Goal: Check status: Check status

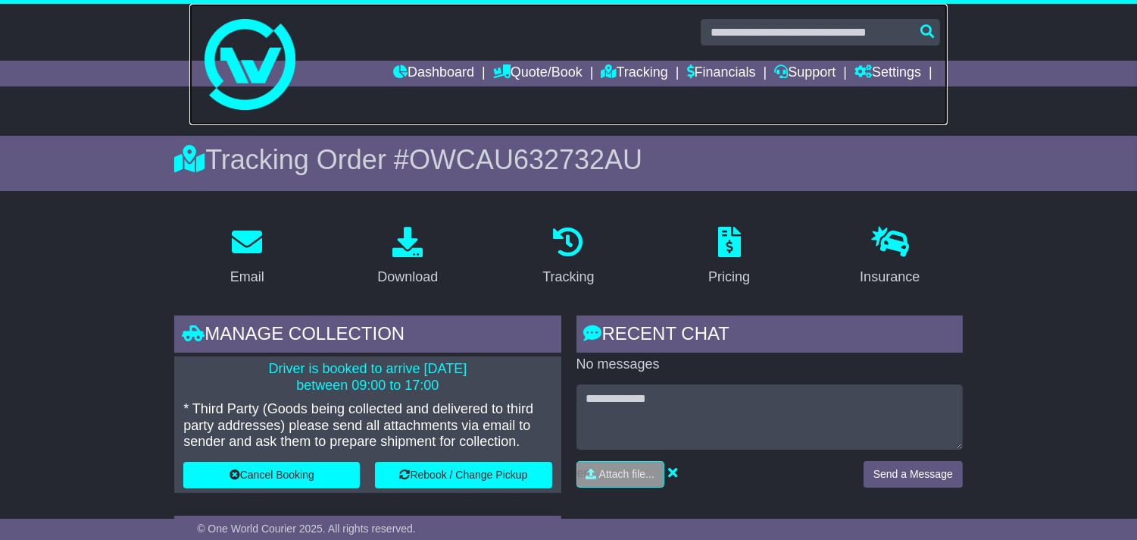
click at [618, 86] on link at bounding box center [568, 64] width 759 height 121
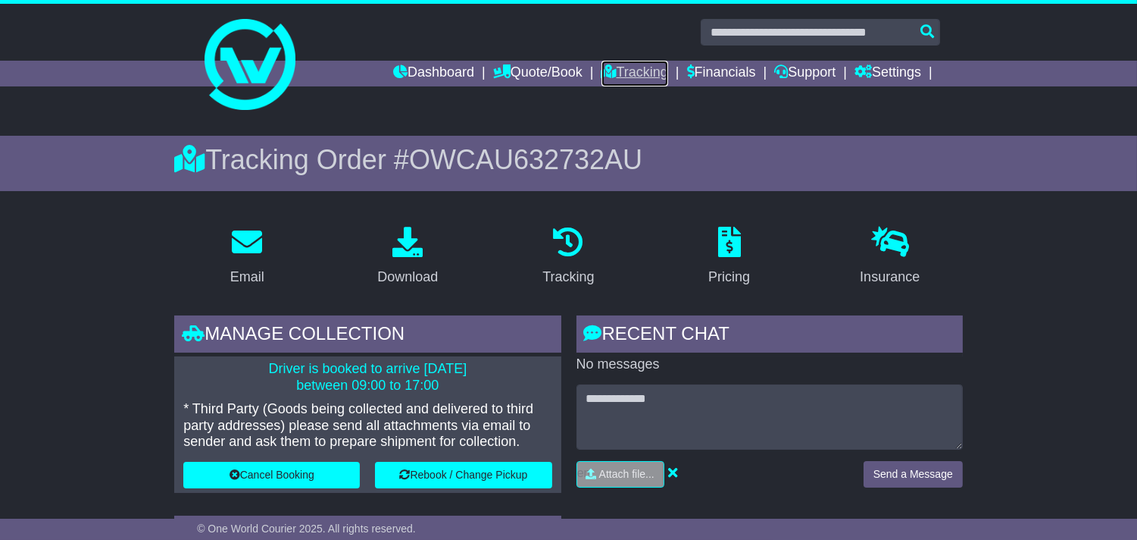
click at [620, 82] on link "Tracking" at bounding box center [635, 74] width 67 height 26
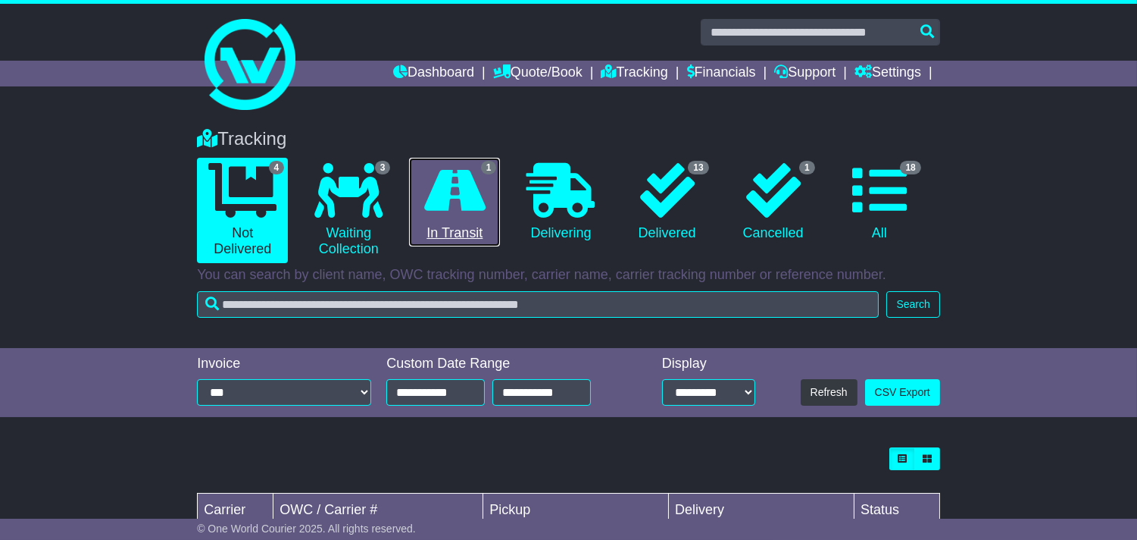
click at [450, 213] on icon at bounding box center [454, 190] width 61 height 55
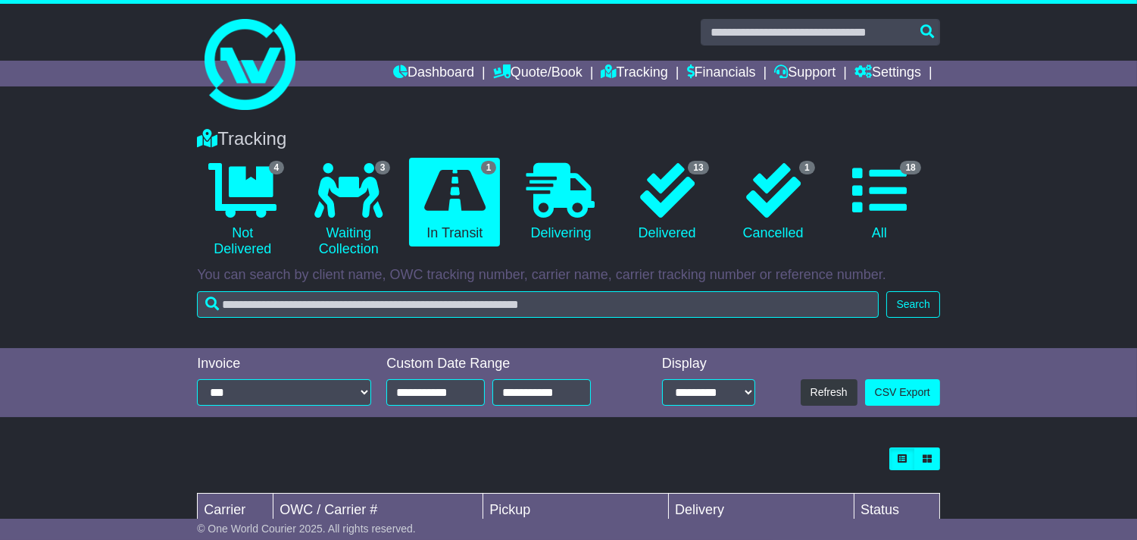
click at [582, 123] on div "Tracking 4 Not Delivered 3 Waiting Collection 1 In Transit" at bounding box center [568, 191] width 759 height 142
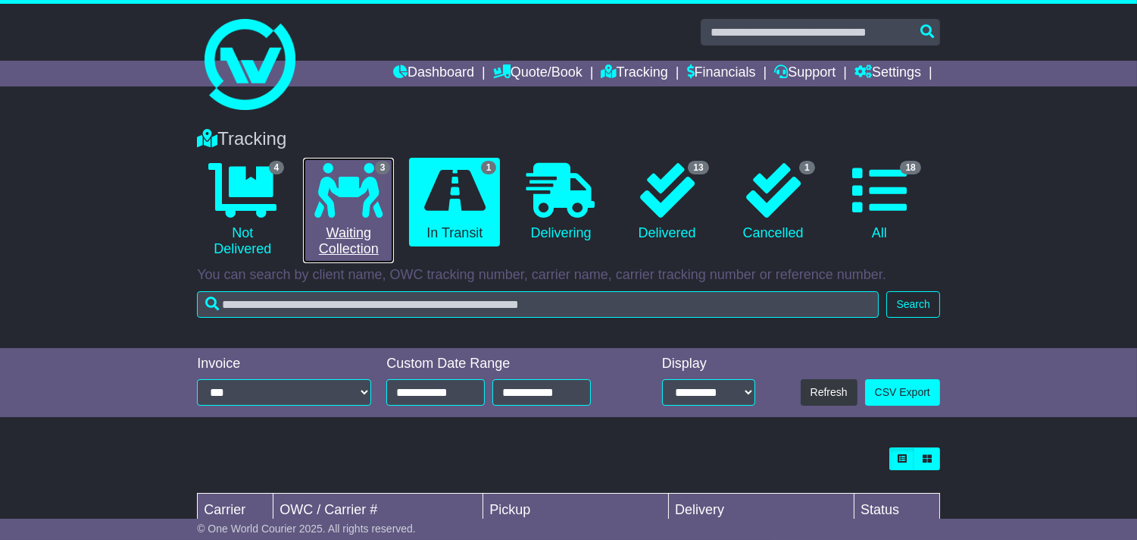
click at [347, 217] on link "3 Waiting Collection" at bounding box center [348, 210] width 91 height 105
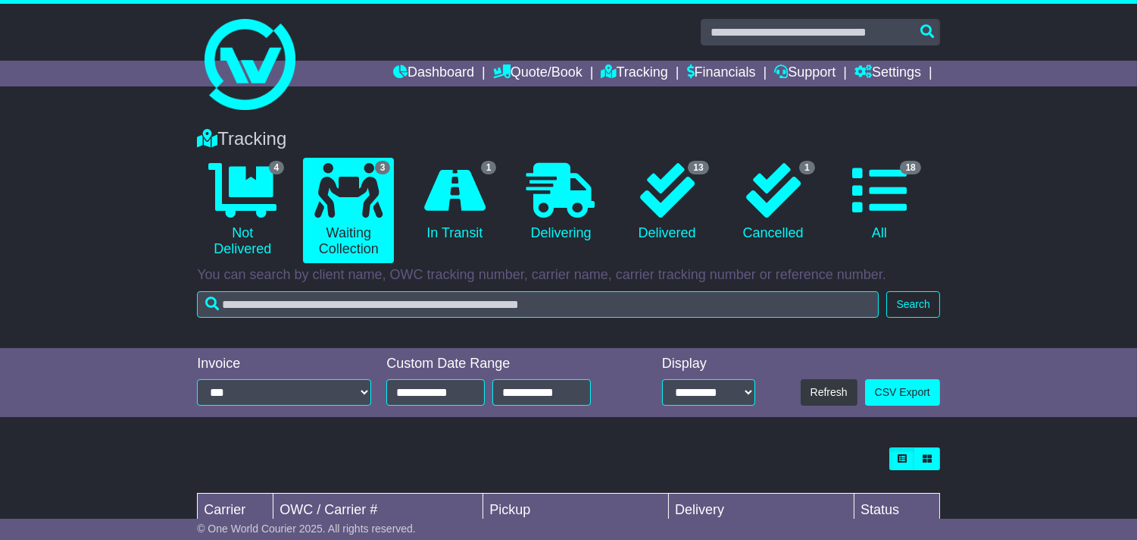
click at [541, 122] on div "Tracking 4 Not Delivered 3 Waiting Collection 1 In Transit" at bounding box center [568, 191] width 759 height 142
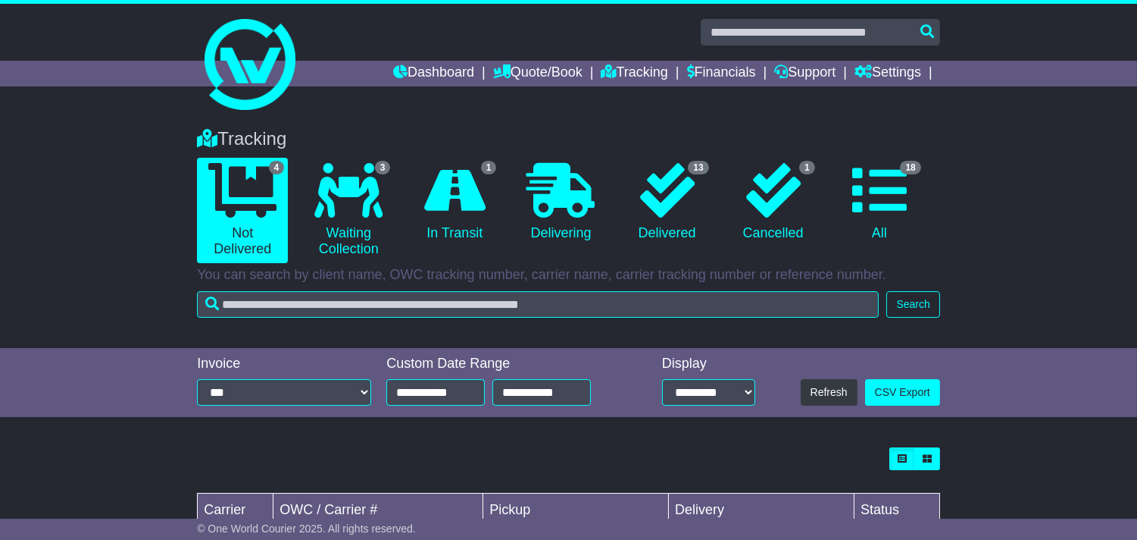
click at [125, 380] on div "**********" at bounding box center [568, 383] width 1137 height 70
click at [127, 320] on div "Tracking 4 Not Delivered 3 Waiting Collection 1 In Transit 0 Delivering 1" at bounding box center [568, 230] width 1137 height 235
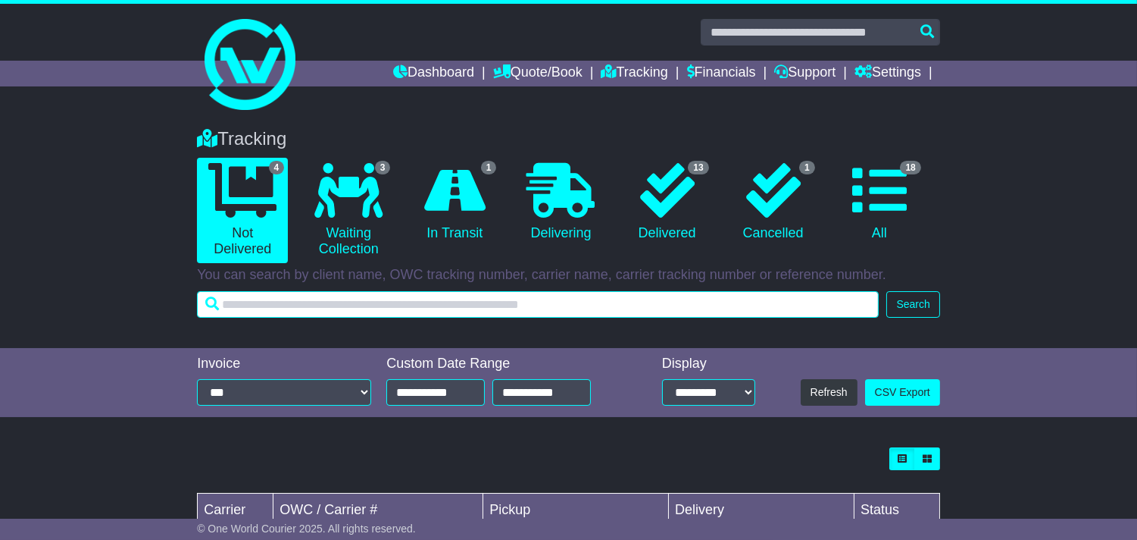
click at [447, 314] on input "text" at bounding box center [538, 304] width 682 height 27
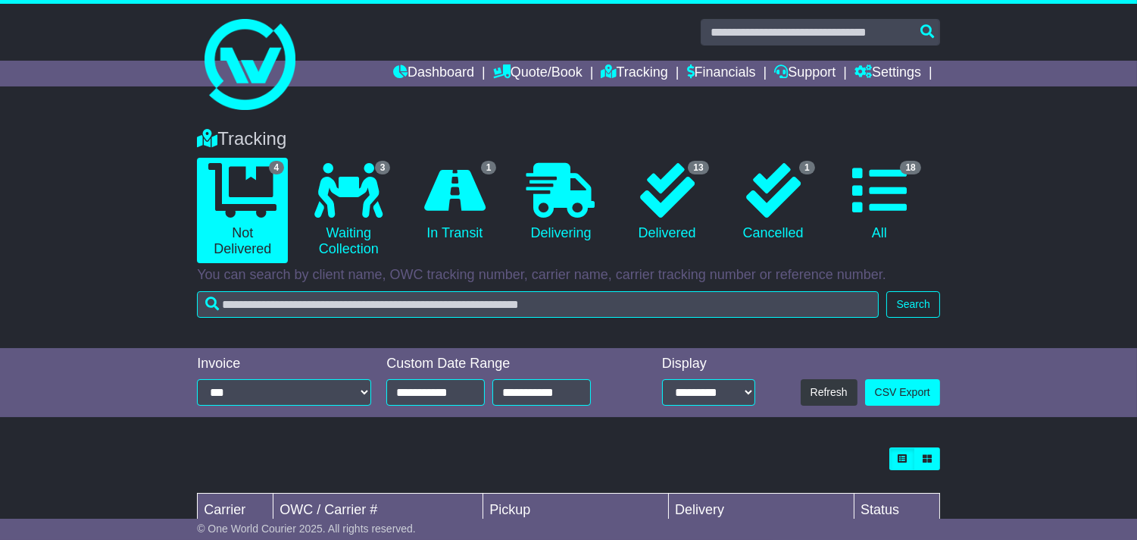
click at [110, 313] on div "Tracking 4 Not Delivered 3 Waiting Collection 1 In Transit 0 Delivering 1" at bounding box center [568, 230] width 1137 height 235
